Goal: Task Accomplishment & Management: Complete application form

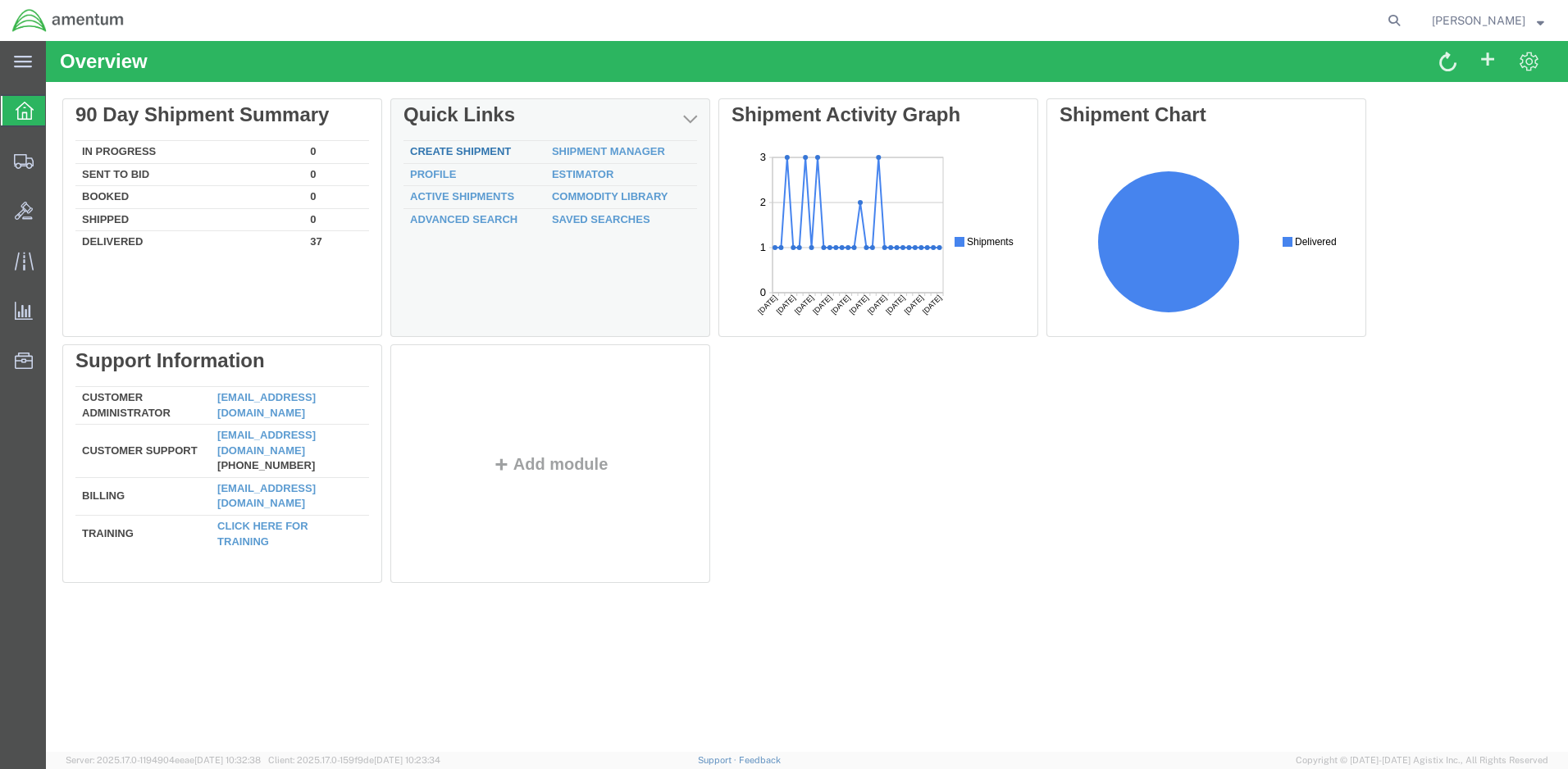
click at [457, 149] on link "Create Shipment" at bounding box center [461, 151] width 101 height 13
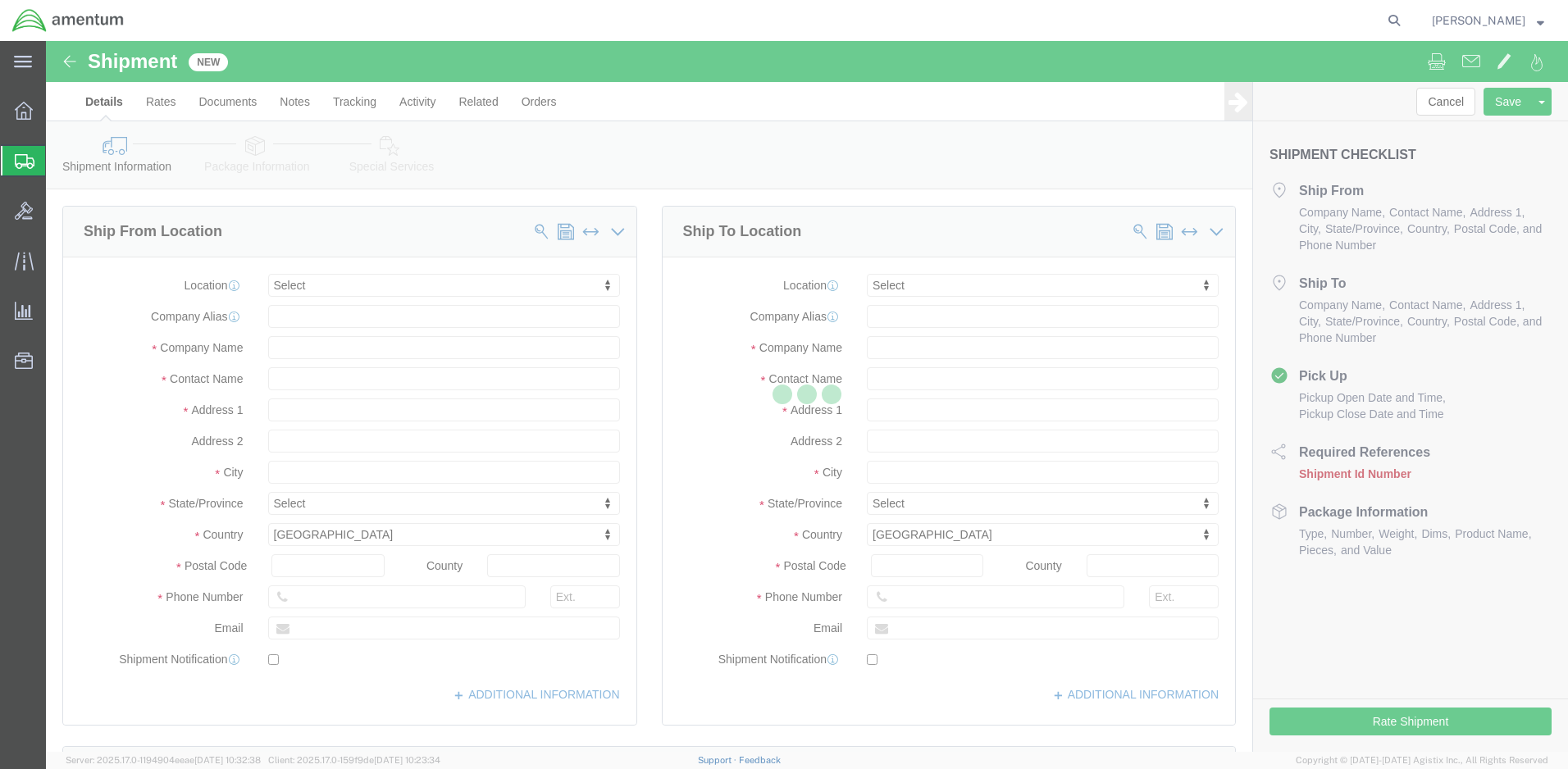
select select
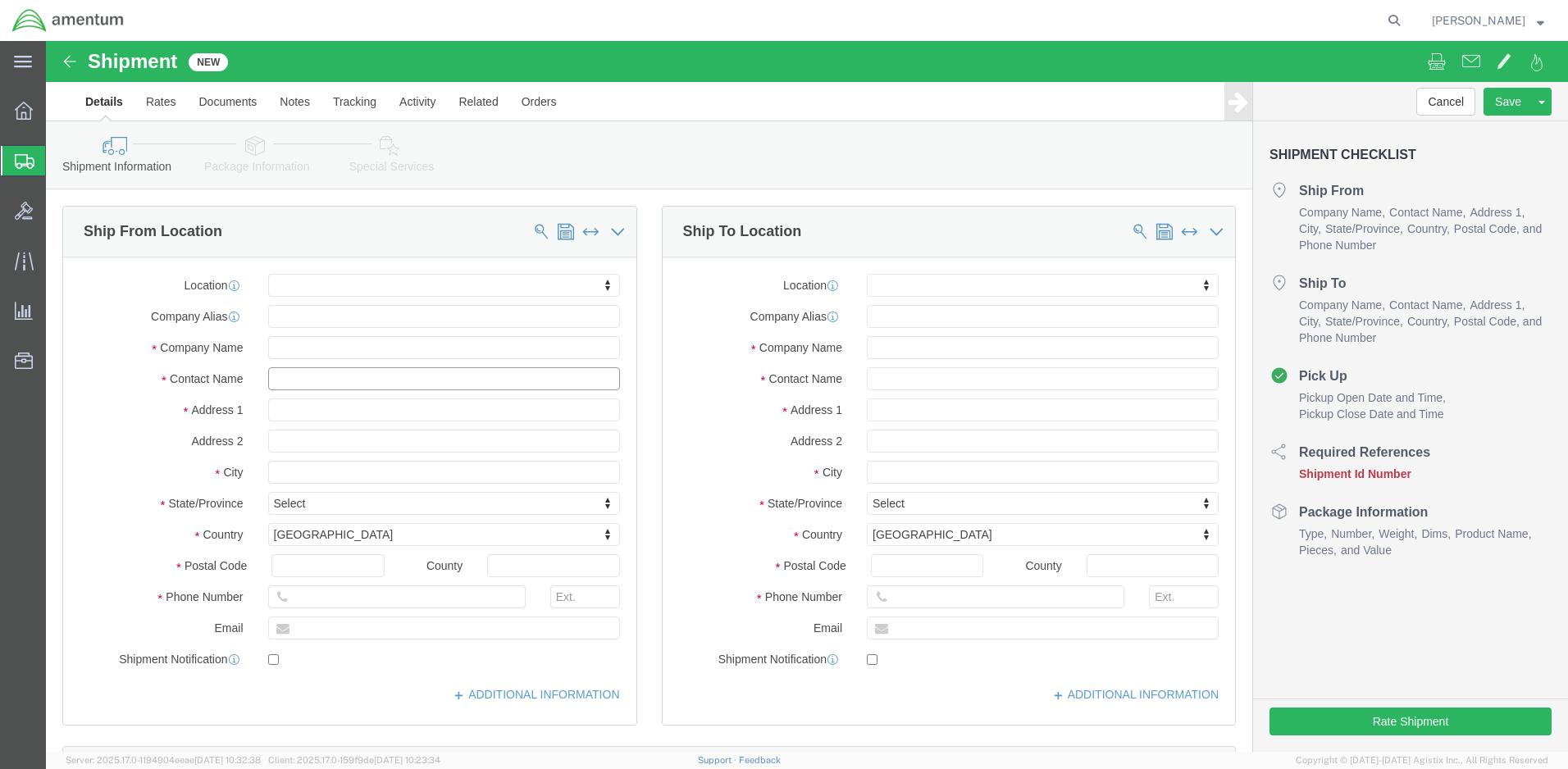
click input "text"
type input "[PERSON_NAME]"
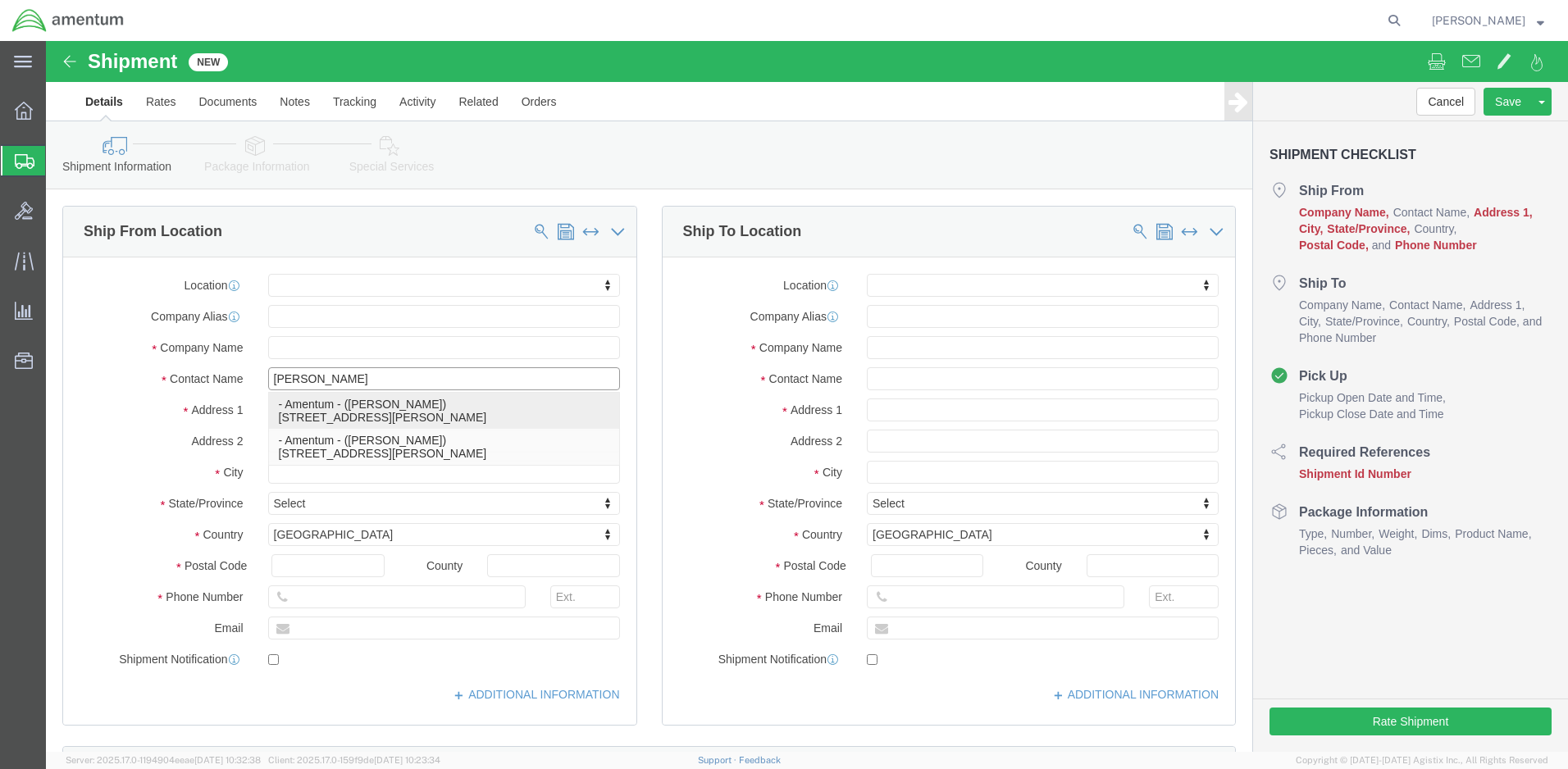
click p "- Amentum - ([PERSON_NAME]) [STREET_ADDRESS][PERSON_NAME]"
select select
type input "Amentum"
type input "[PERSON_NAME]"
type input "39500 National Trails HWY"
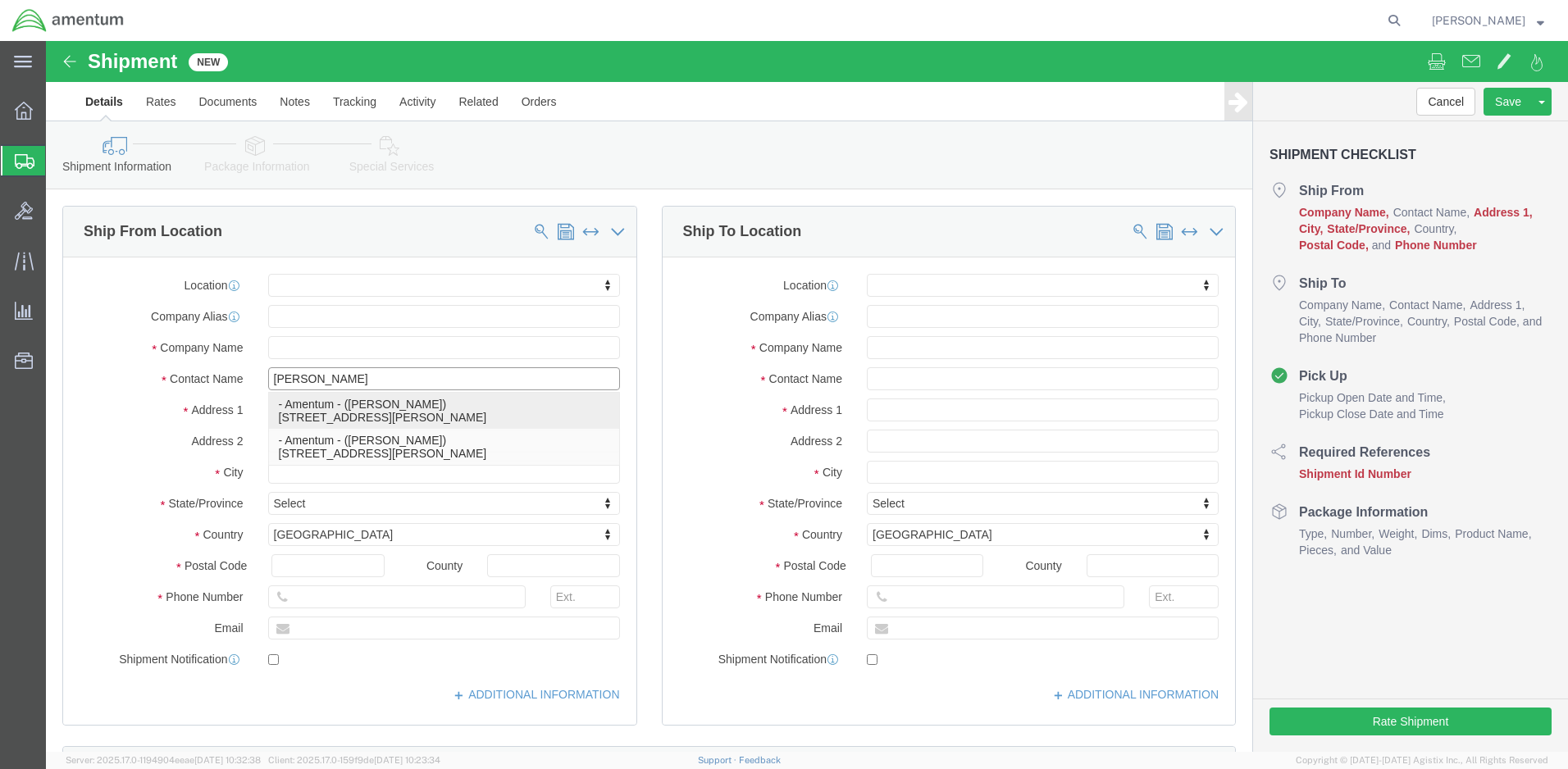
type input "BLDG 21"
type input "[GEOGRAPHIC_DATA][PERSON_NAME]"
type input "92327"
type input "[PHONE_NUMBER]"
select select "CA"
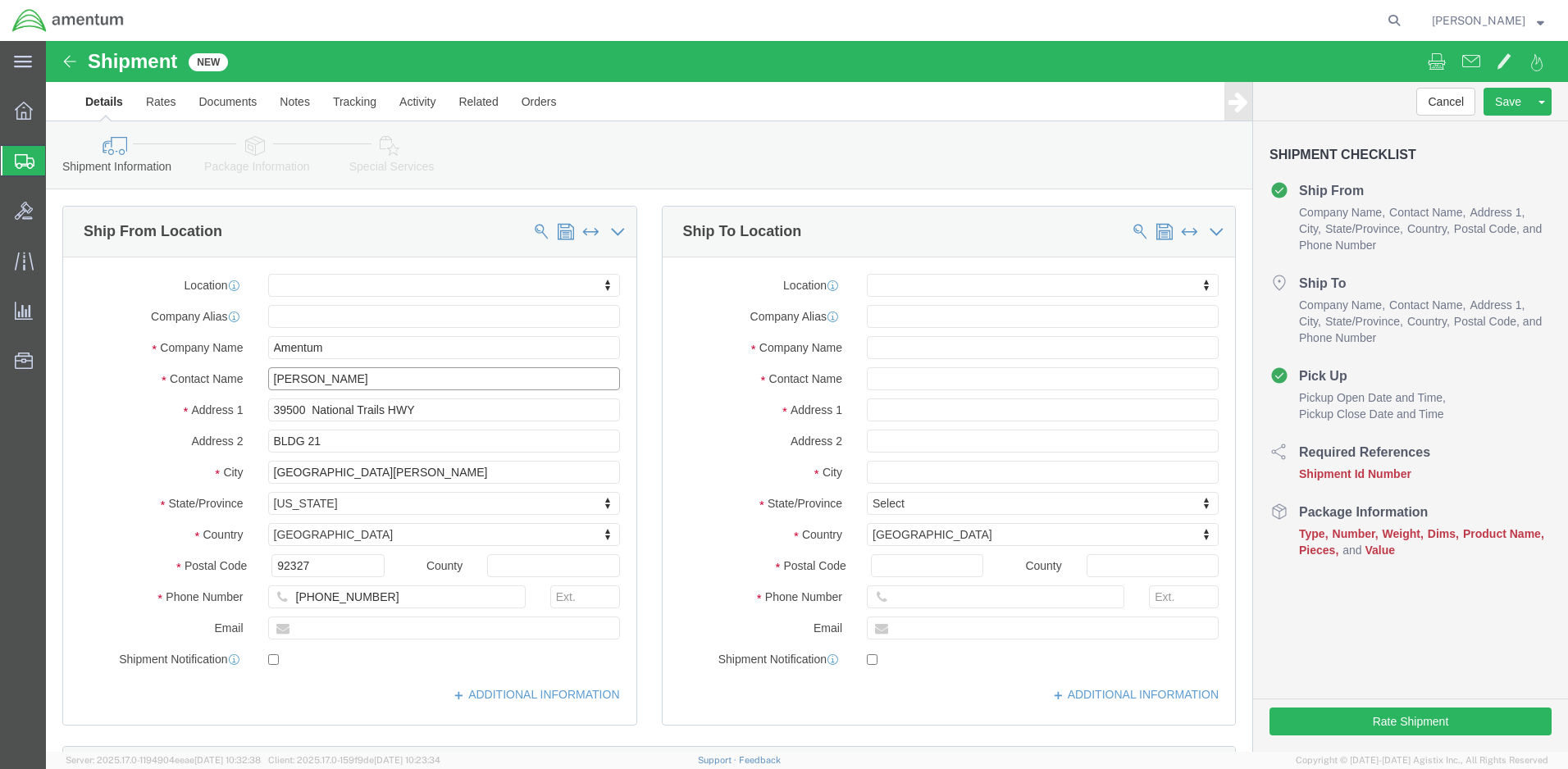
type input "[PERSON_NAME]"
click input "text"
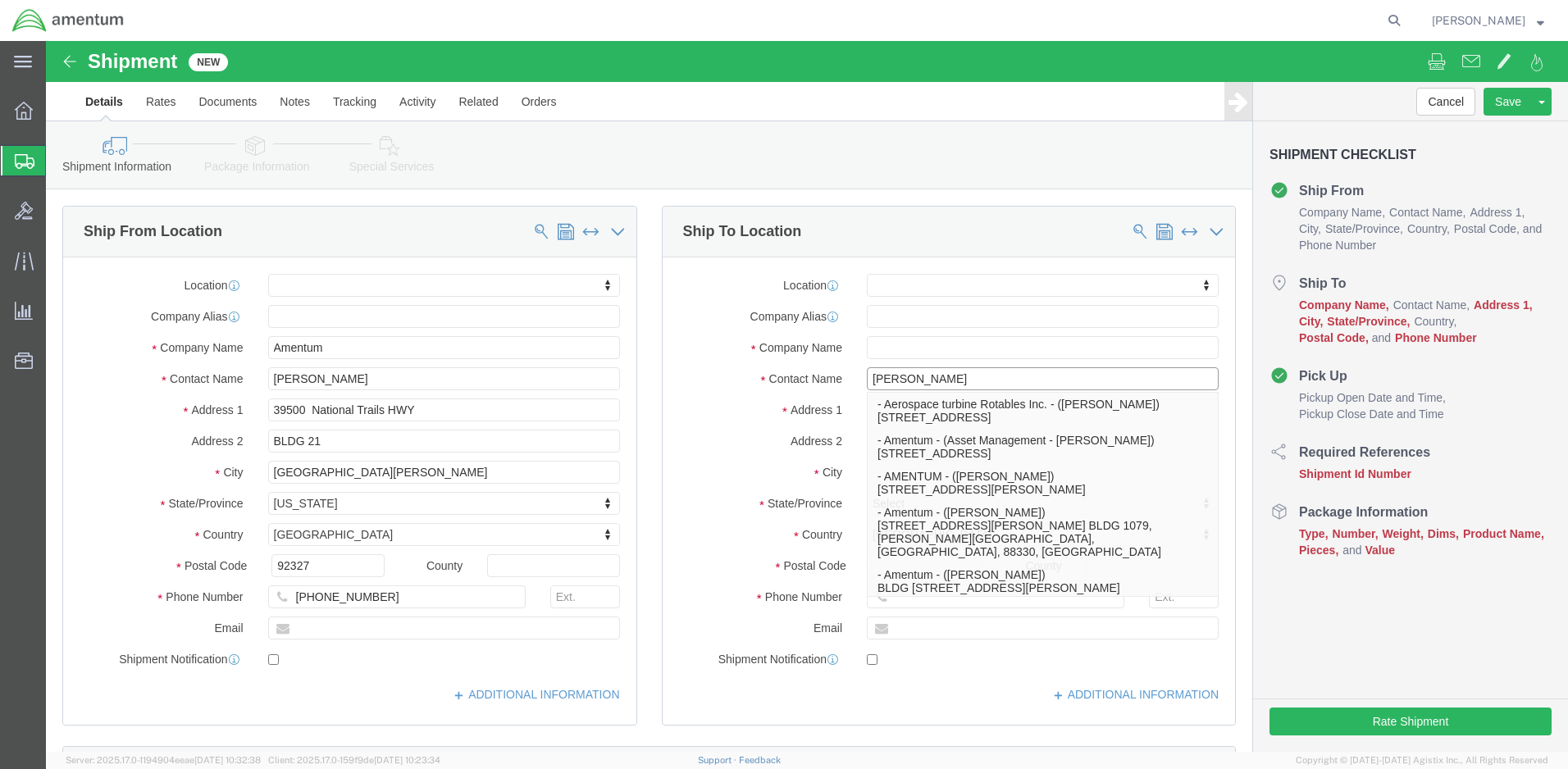
type input "[PERSON_NAME]"
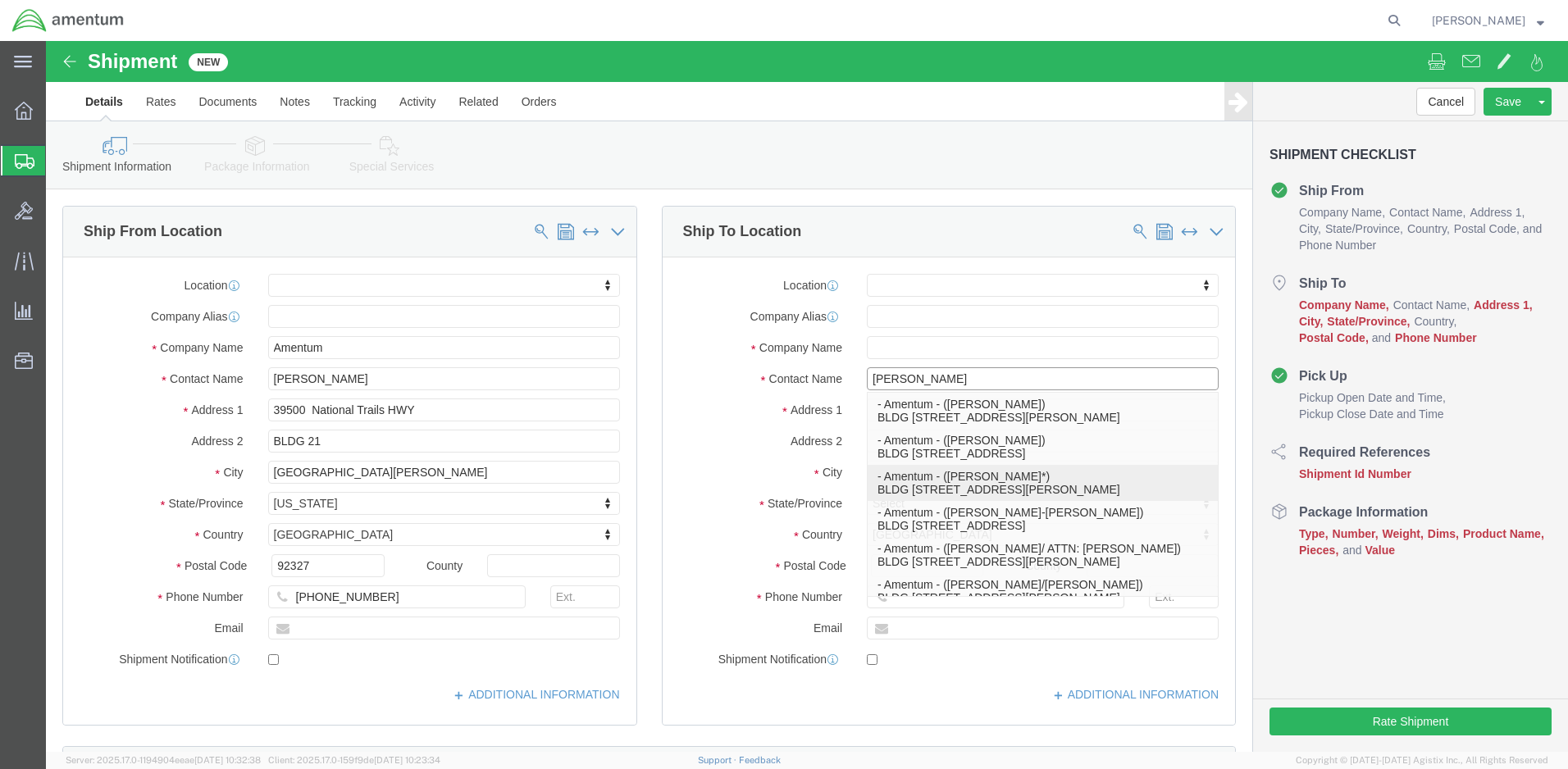
click p "- Amentum - ([PERSON_NAME]*) BLDG [STREET_ADDRESS][PERSON_NAME] Defrenn Army He…"
select select
type input "Amentum"
type input "[PERSON_NAME]*"
type input "BLDG [STREET_ADDRESS]"
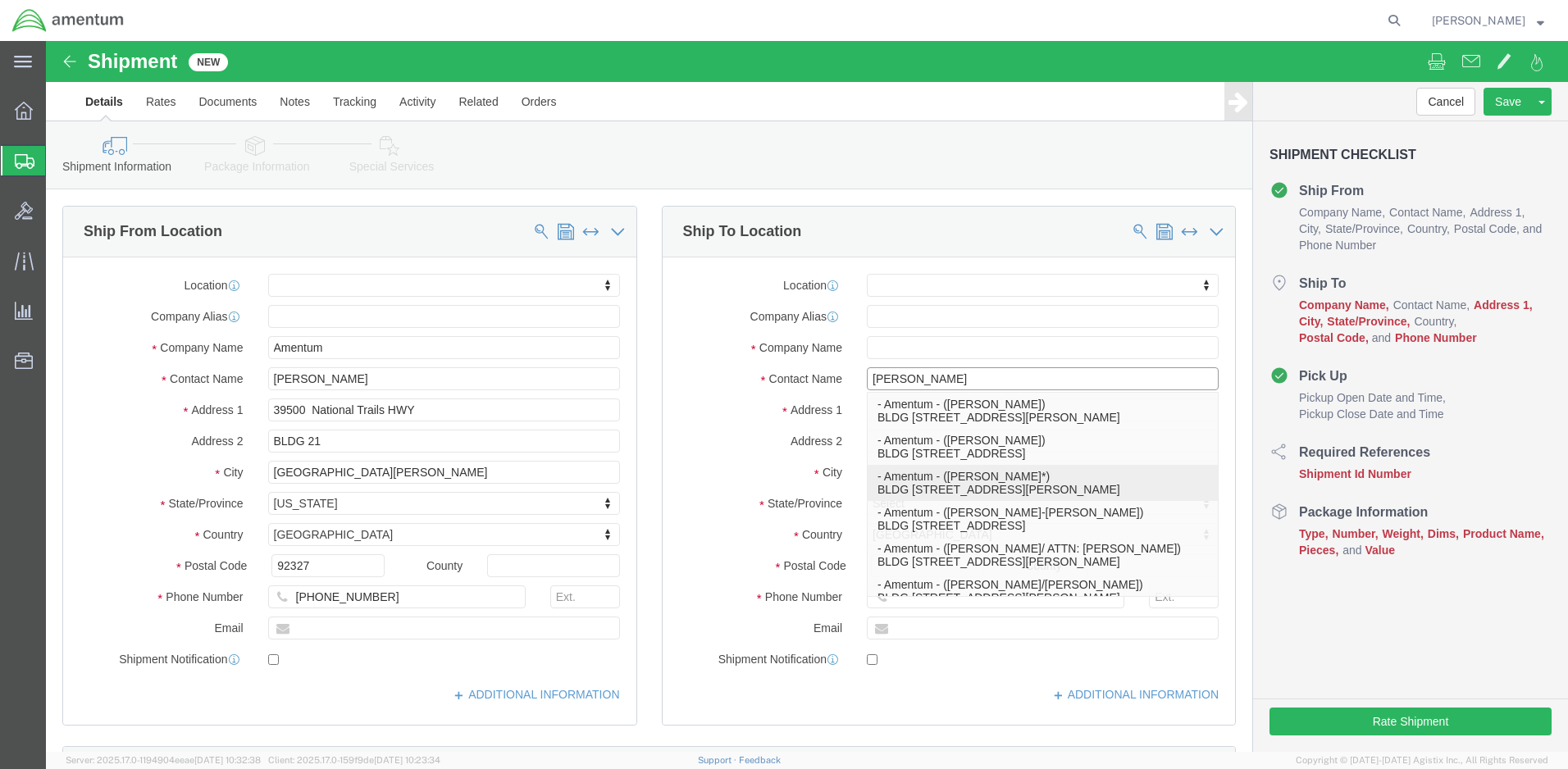
type input "[PERSON_NAME] Defrenn Army Heliport"
type input "Fort Hood"
type input "76544"
select select "[GEOGRAPHIC_DATA]"
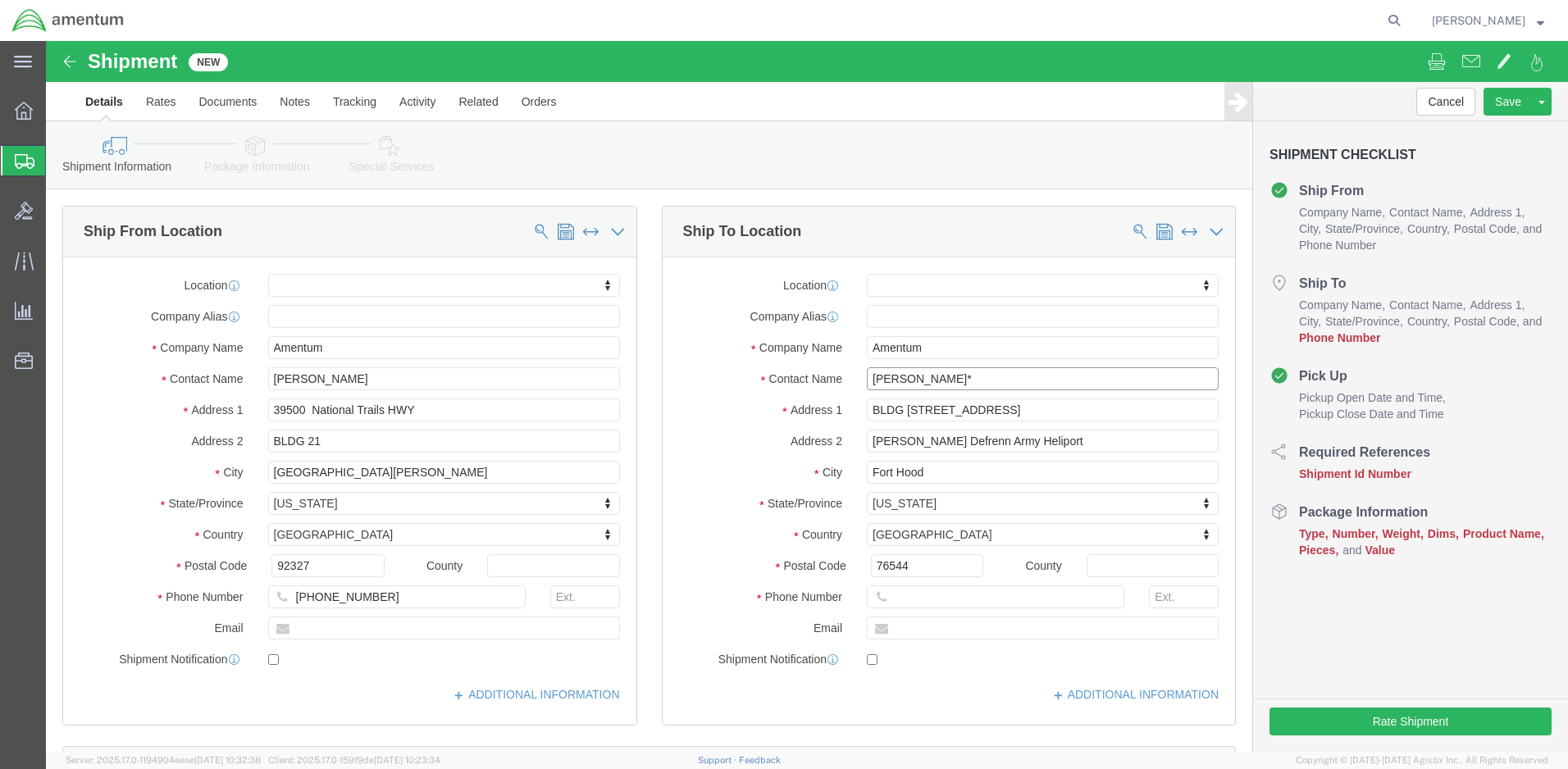
type input "[PERSON_NAME]*"
drag, startPoint x: 275, startPoint y: 17, endPoint x: 805, endPoint y: 19, distance: 530.0
click input "text"
paste input "[PERSON_NAME][EMAIL_ADDRESS][PERSON_NAME][DOMAIN_NAME]"
type input "[PERSON_NAME][EMAIL_ADDRESS][PERSON_NAME][DOMAIN_NAME]"
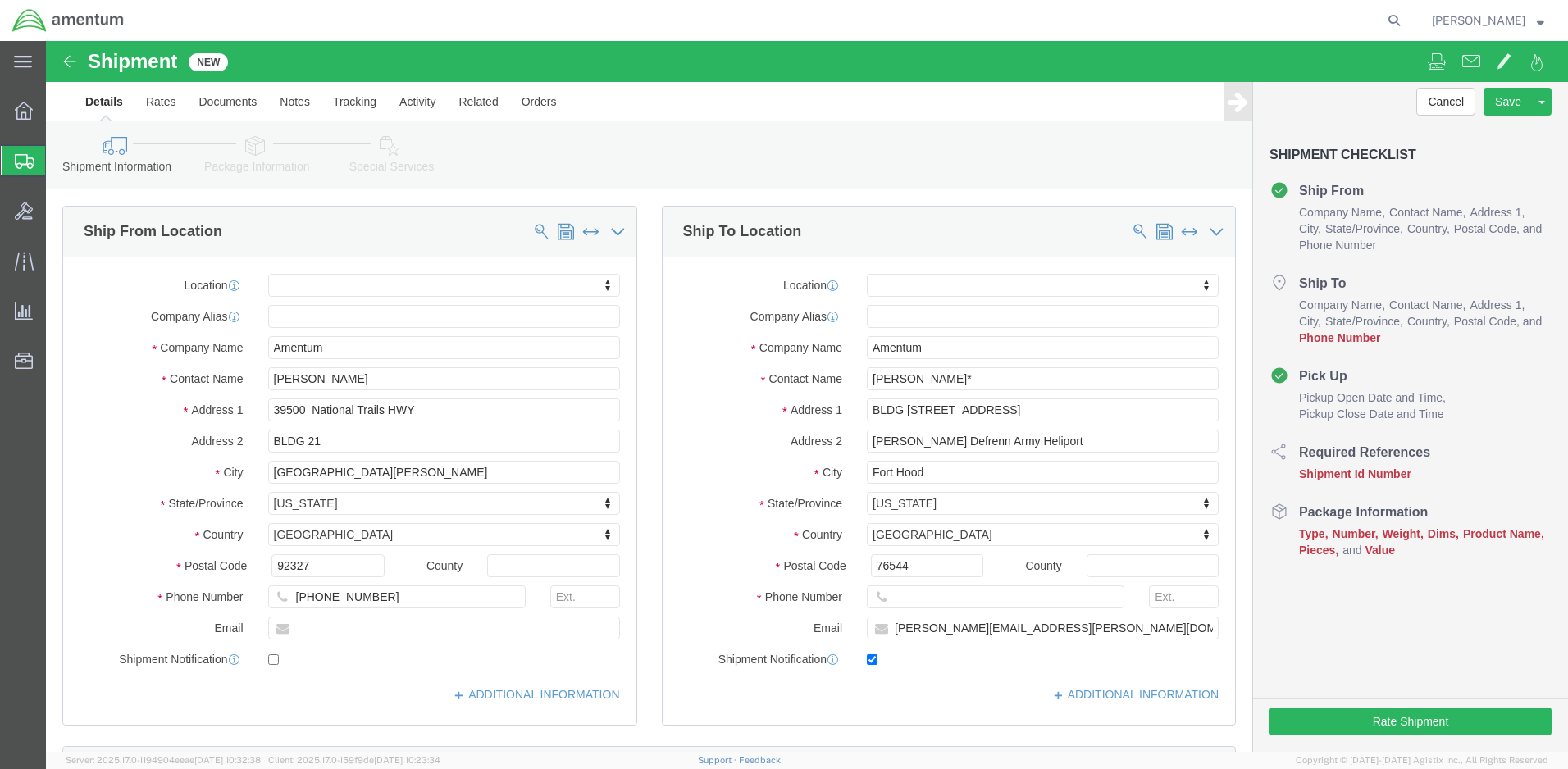
click icon
checkbox input "true"
click input "text"
paste input "[PHONE_NUMBER]"
type input "[PHONE_NUMBER]"
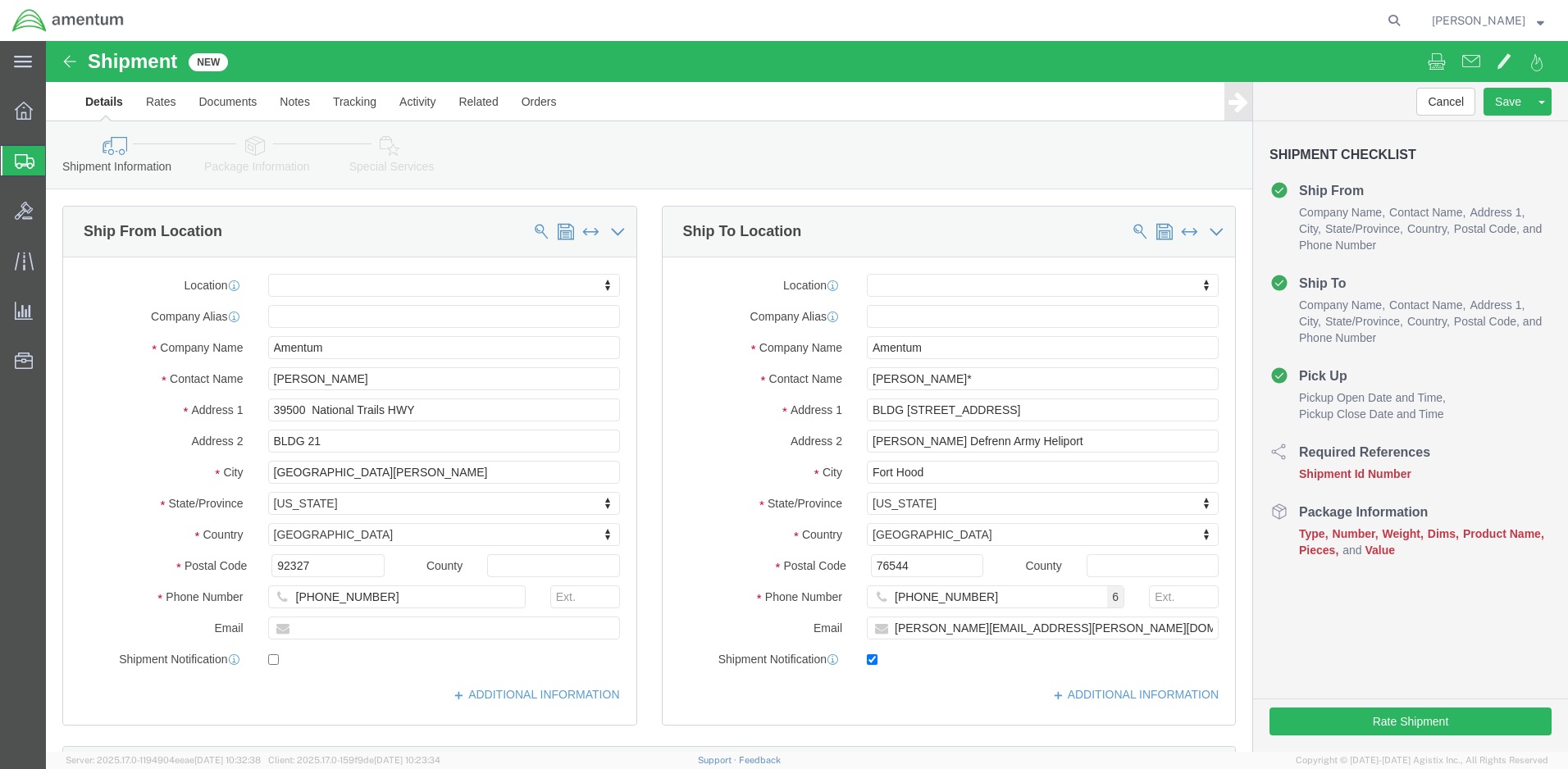
click icon
click input "text"
type input "[PERSON_NAME][EMAIL_ADDRESS][PERSON_NAME][DOMAIN_NAME]"
click input "checkbox"
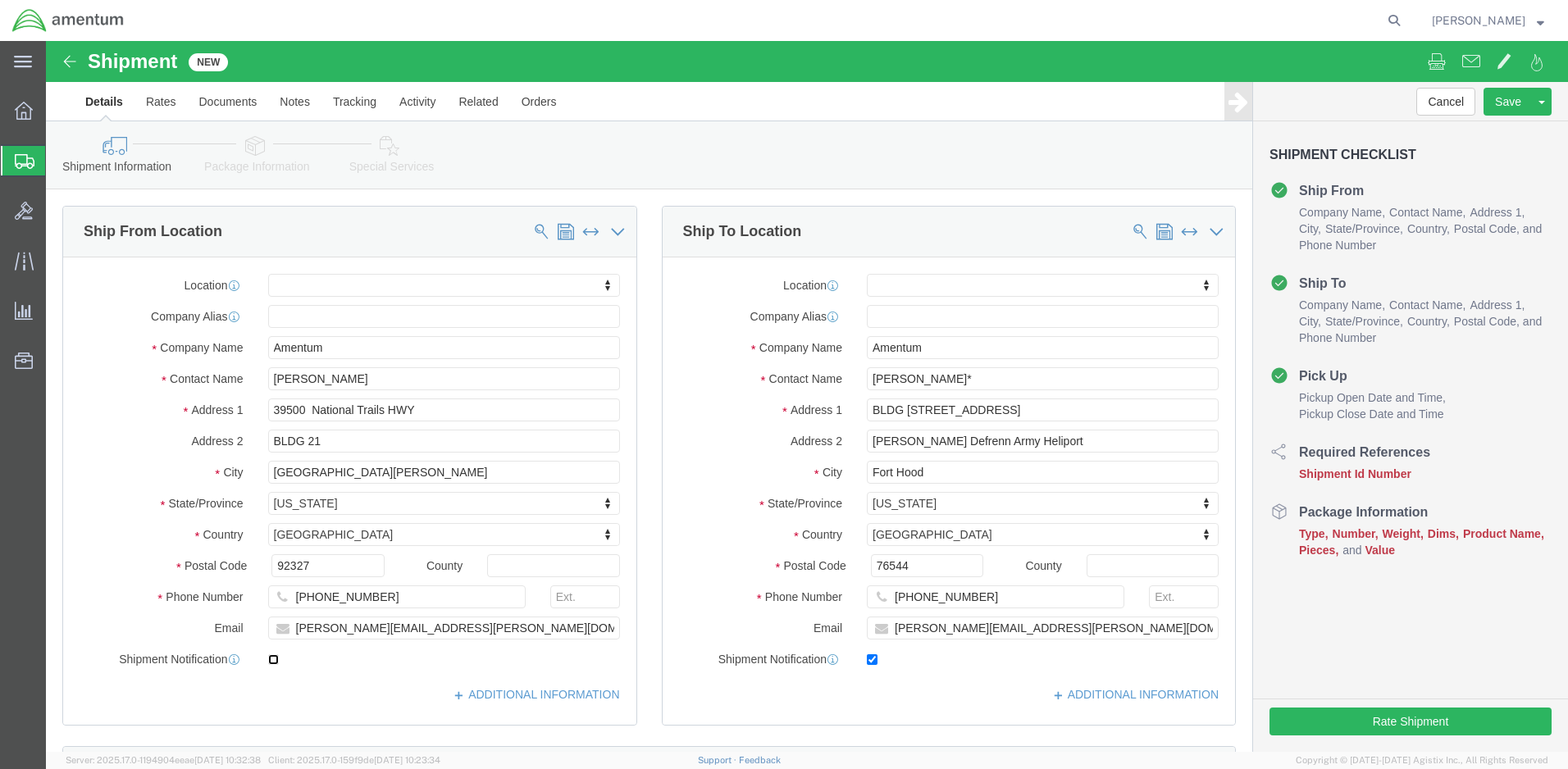
checkbox input "true"
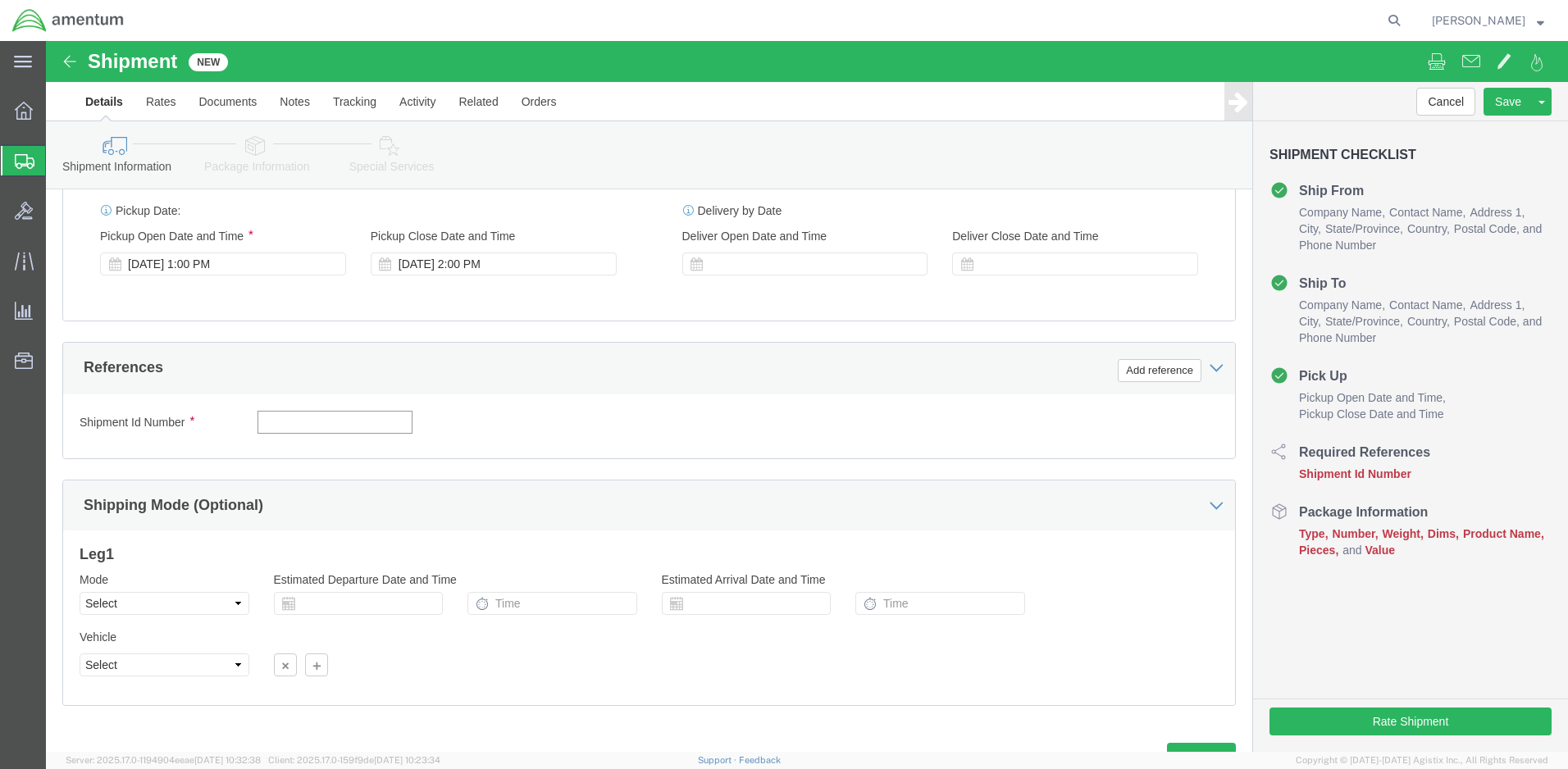
click input "text"
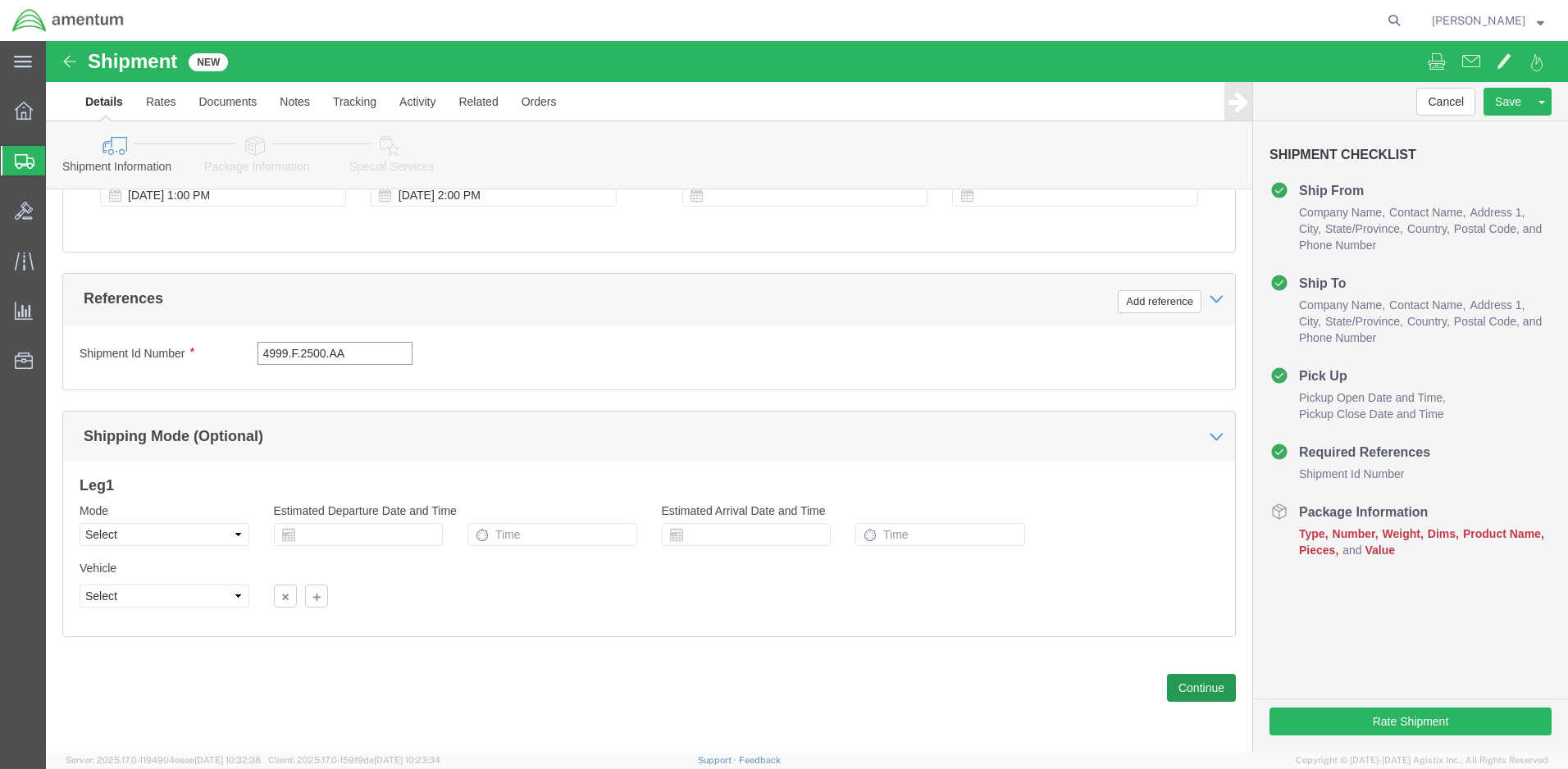
type input "4999.F.2500.AA"
click button "Continue"
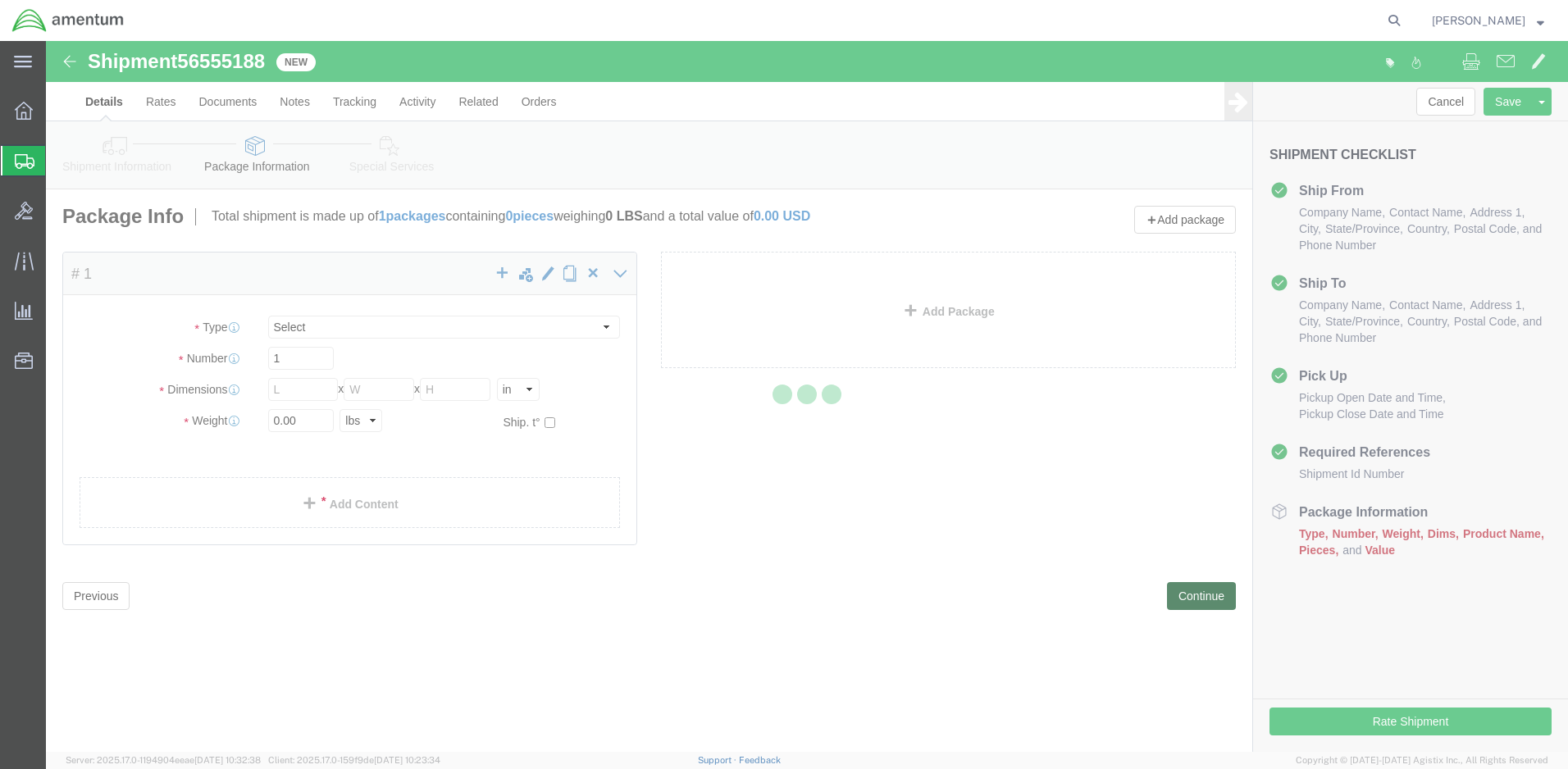
select select "CBOX"
